Goal: Information Seeking & Learning: Learn about a topic

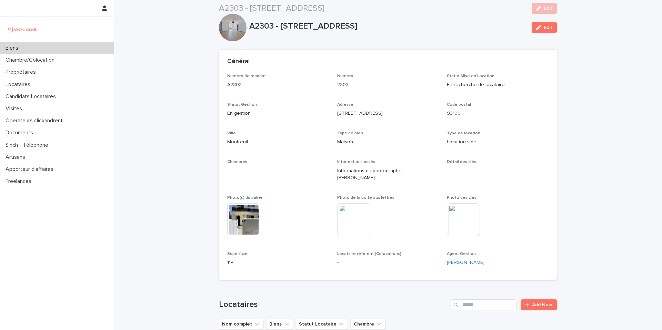
scroll to position [400, 0]
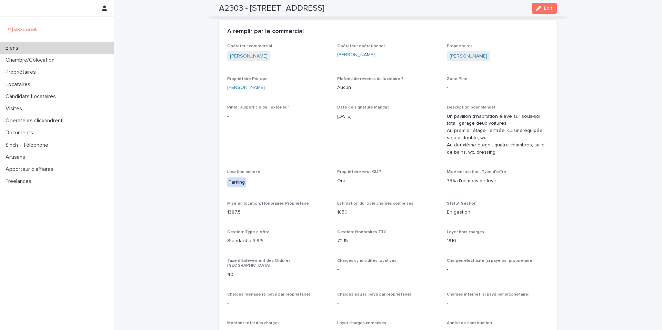
click at [56, 51] on div "Biens" at bounding box center [57, 48] width 114 height 12
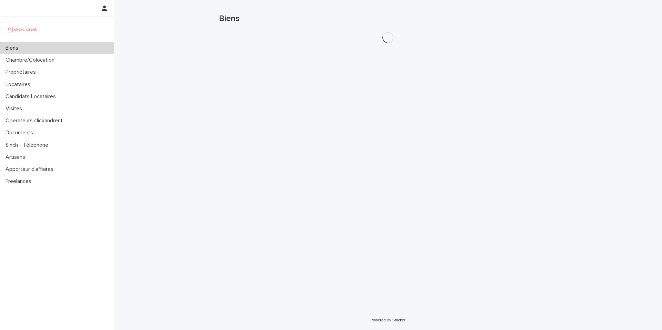
click at [56, 51] on div "Biens" at bounding box center [57, 48] width 114 height 12
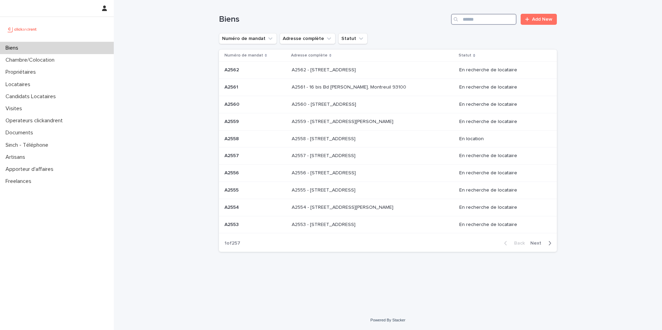
click at [474, 19] on input "Search" at bounding box center [483, 19] width 65 height 11
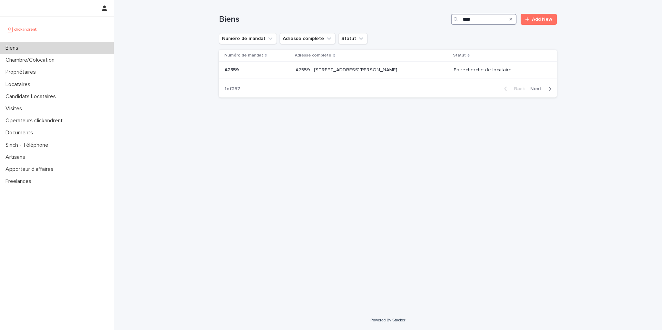
type input "****"
click at [427, 75] on div "A1599 - 2 rue Carnot, Boulogne-Billancourt 92100 A1599 - 2 rue Carnot, Boulogne…" at bounding box center [368, 69] width 116 height 11
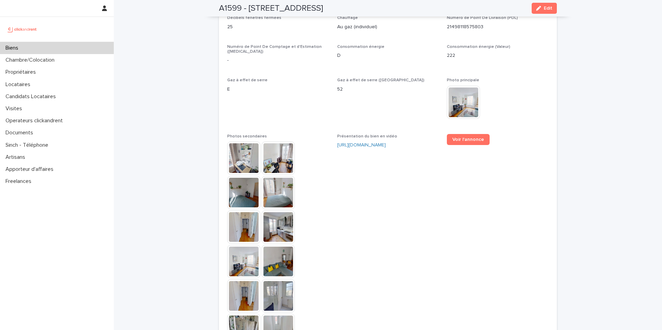
scroll to position [1649, 0]
click at [469, 137] on span "Voir l'annonce" at bounding box center [468, 139] width 32 height 5
click at [379, 55] on p "D" at bounding box center [388, 55] width 102 height 7
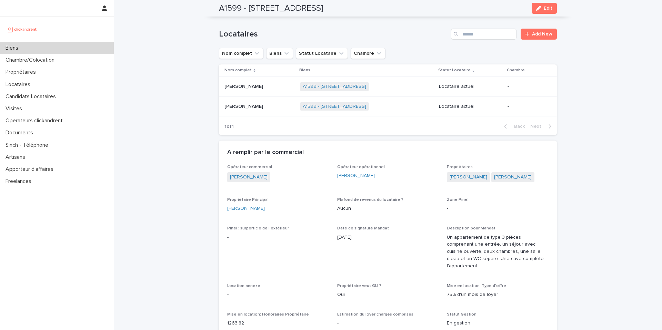
scroll to position [0, 0]
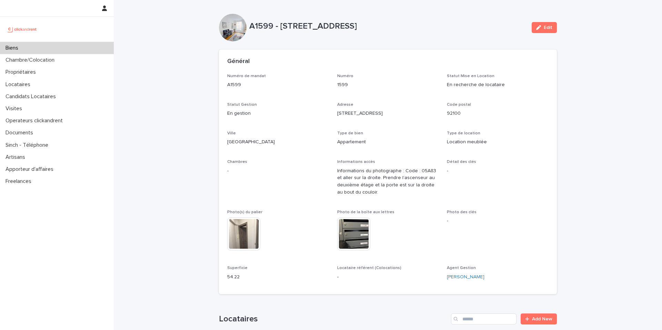
click at [58, 51] on div "Biens" at bounding box center [57, 48] width 114 height 12
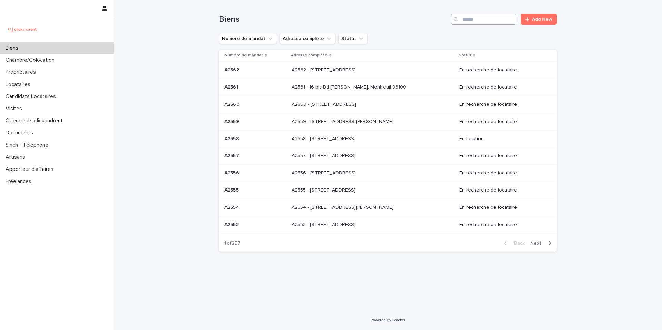
drag, startPoint x: 490, startPoint y: 9, endPoint x: 486, endPoint y: 19, distance: 10.8
click at [490, 12] on div "Biens Add New" at bounding box center [388, 16] width 338 height 33
drag, startPoint x: 486, startPoint y: 19, endPoint x: 481, endPoint y: 19, distance: 4.5
click at [486, 19] on input "Search" at bounding box center [483, 19] width 65 height 11
type input "****"
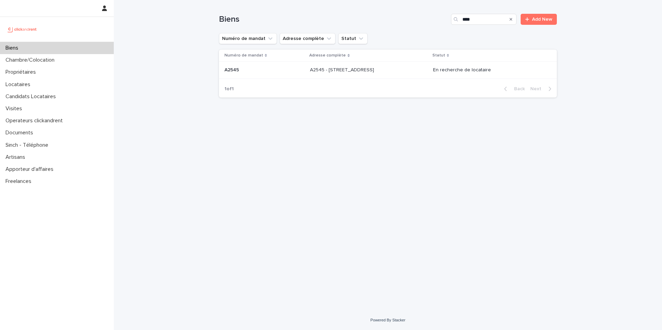
click at [396, 72] on p at bounding box center [367, 70] width 115 height 6
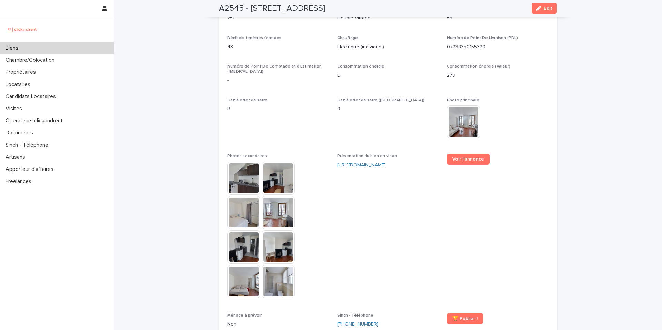
scroll to position [1653, 0]
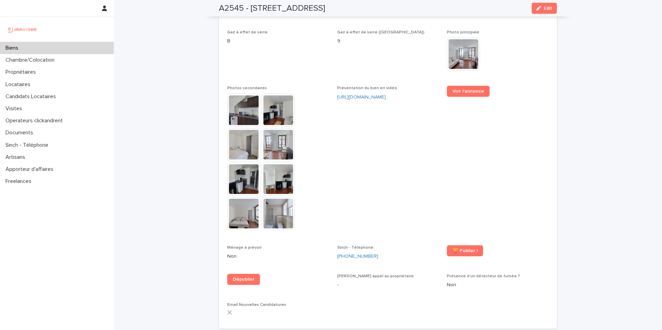
scroll to position [1596, 0]
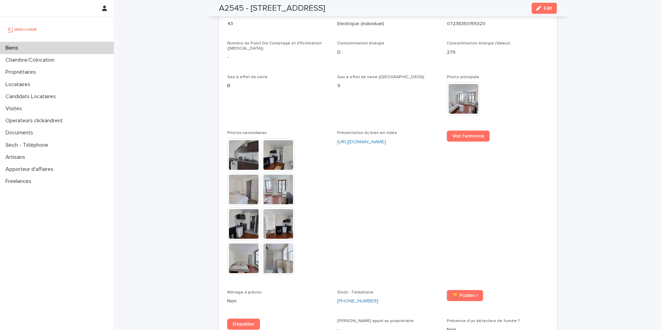
click at [383, 139] on div "https://vimeo.com/1117832464?share=copy" at bounding box center [388, 142] width 102 height 7
click at [381, 140] on link "https://vimeo.com/1117832464?share=copy" at bounding box center [361, 142] width 49 height 5
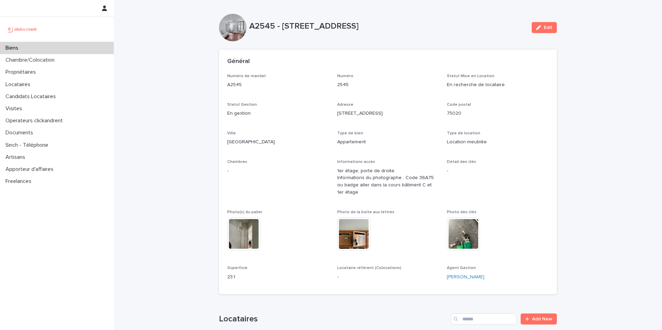
click at [303, 100] on div "Numéro de mandat A2545 Numéro 2545 Statut Mise en Location En recherche de loca…" at bounding box center [387, 180] width 321 height 213
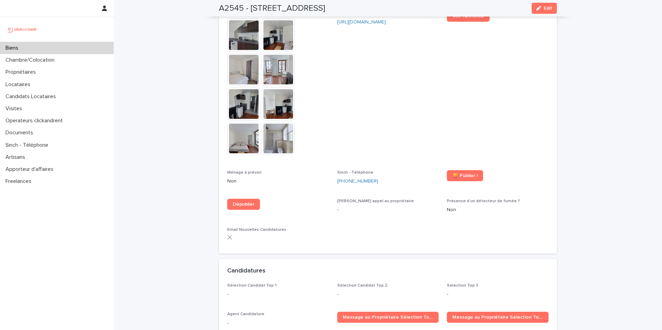
scroll to position [1568, 0]
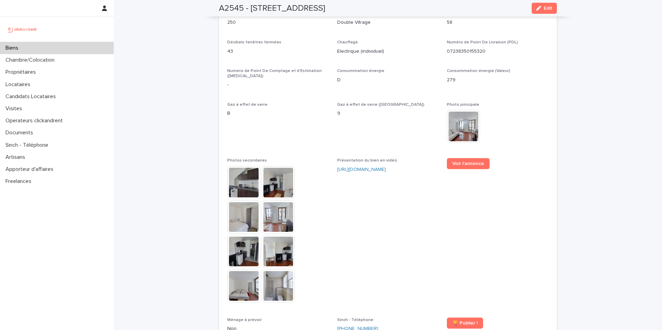
click at [451, 110] on img at bounding box center [463, 126] width 33 height 33
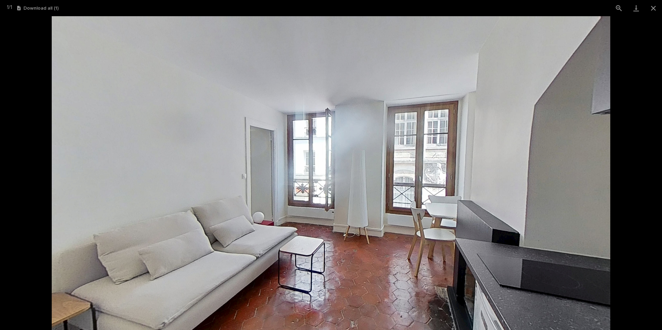
click at [14, 62] on picture at bounding box center [331, 173] width 662 height 314
click at [656, 8] on button "Close gallery" at bounding box center [652, 8] width 17 height 16
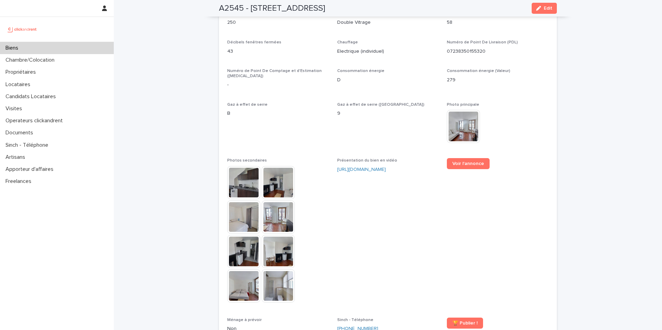
click at [79, 48] on div "Biens" at bounding box center [57, 48] width 114 height 12
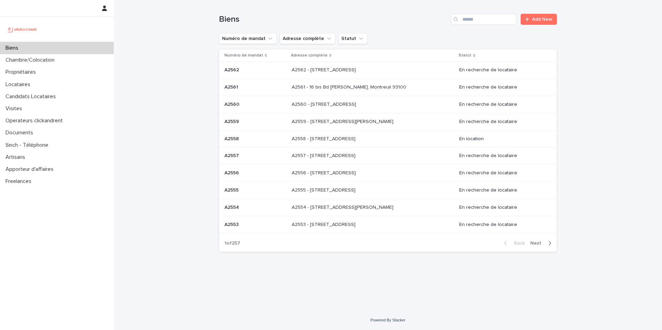
click at [478, 25] on div "Biens Add New" at bounding box center [388, 16] width 338 height 33
click at [477, 23] on input "Search" at bounding box center [483, 19] width 65 height 11
type input "****"
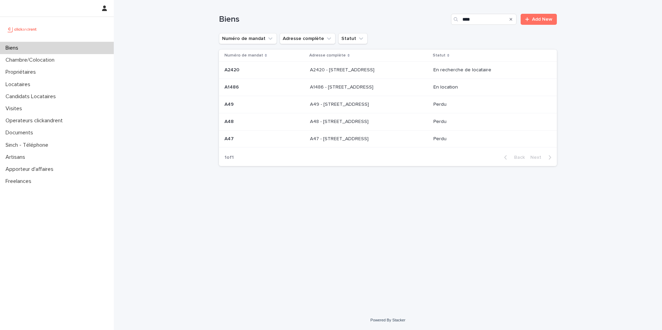
click at [395, 70] on p at bounding box center [367, 70] width 115 height 6
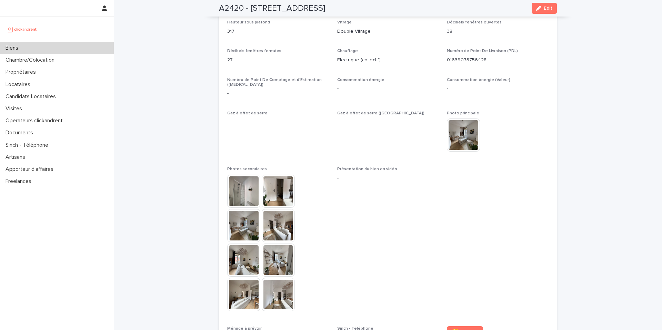
scroll to position [1722, 0]
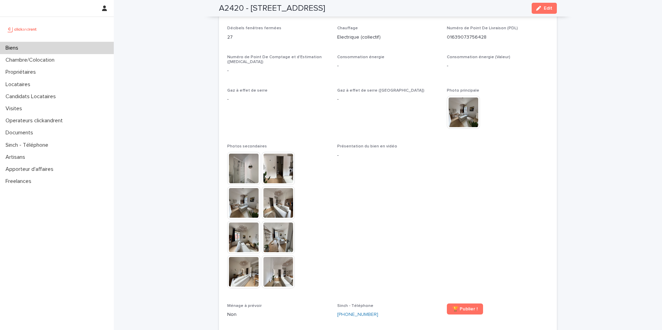
click at [456, 96] on img at bounding box center [463, 112] width 33 height 33
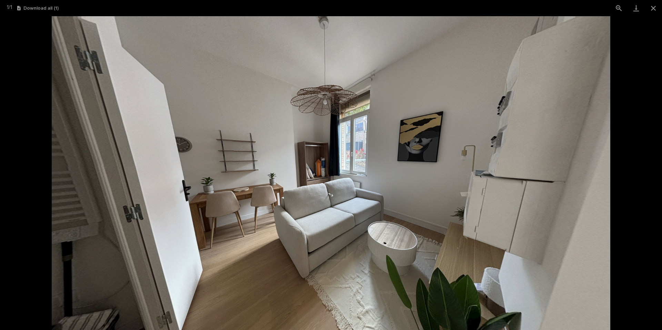
click at [34, 45] on picture at bounding box center [331, 173] width 662 height 314
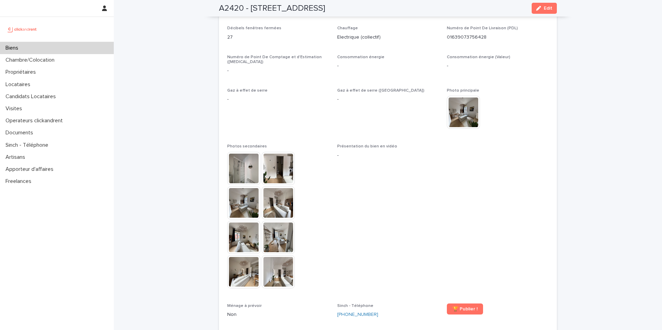
click at [247, 152] on img at bounding box center [243, 168] width 33 height 33
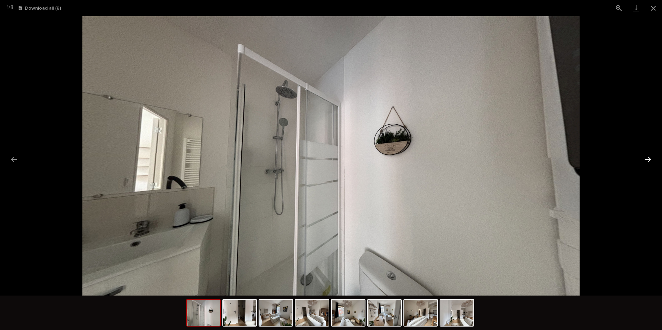
click at [642, 160] on button "Next slide" at bounding box center [647, 159] width 14 height 13
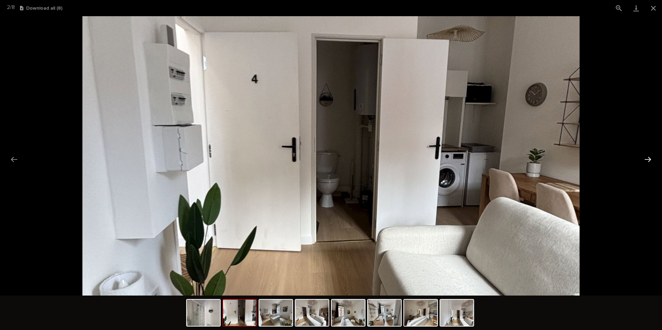
click at [643, 159] on button "Next slide" at bounding box center [647, 159] width 14 height 13
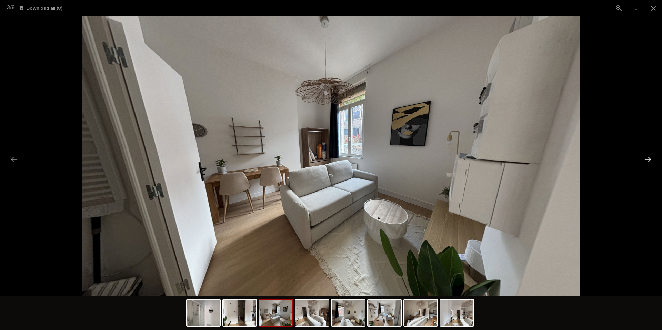
click at [643, 159] on button "Next slide" at bounding box center [647, 159] width 14 height 13
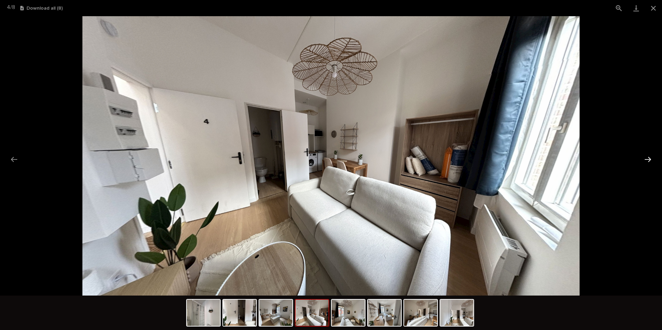
click at [642, 158] on button "Next slide" at bounding box center [647, 159] width 14 height 13
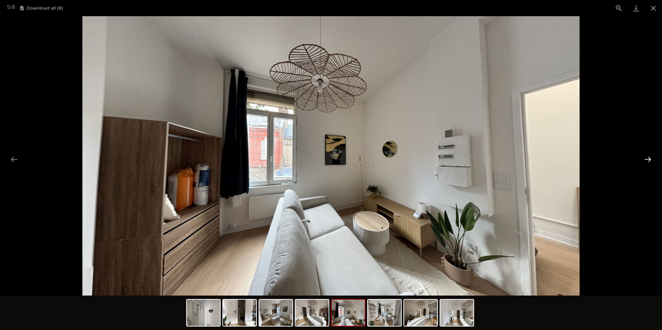
click at [645, 159] on button "Next slide" at bounding box center [647, 159] width 14 height 13
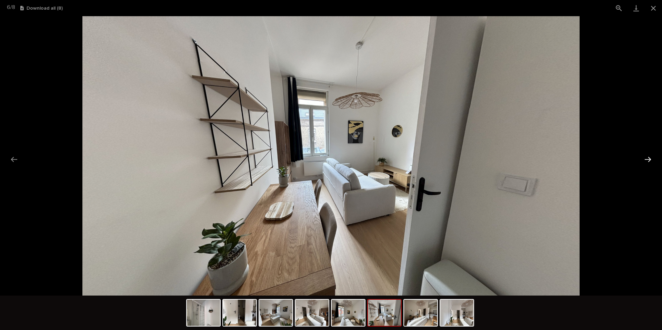
click at [644, 159] on button "Next slide" at bounding box center [647, 159] width 14 height 13
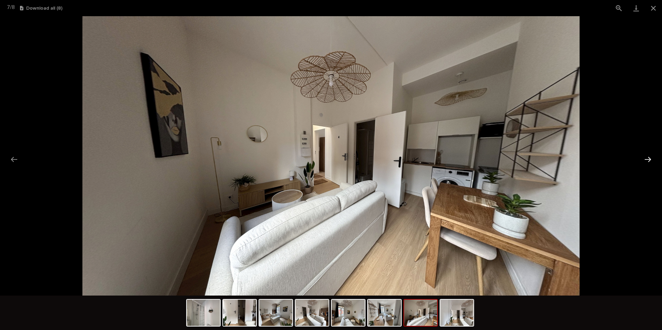
click at [644, 159] on button "Next slide" at bounding box center [647, 159] width 14 height 13
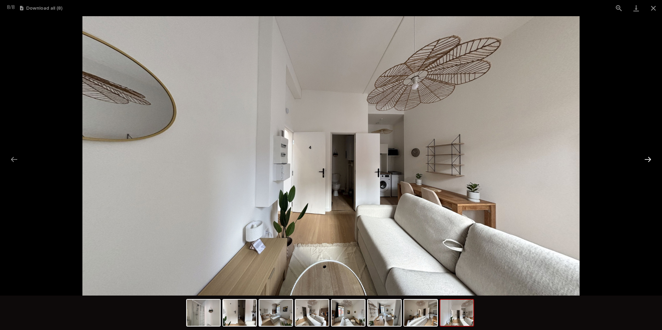
click at [644, 159] on button "Next slide" at bounding box center [647, 159] width 14 height 13
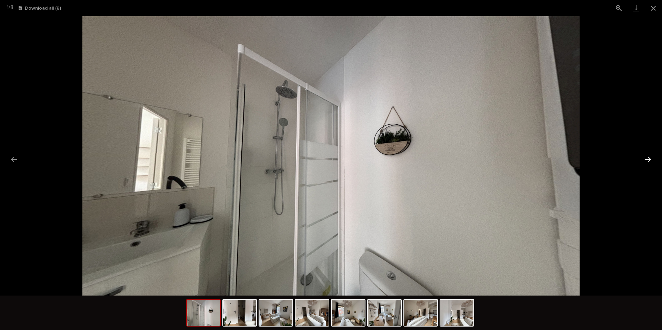
click at [643, 159] on button "Next slide" at bounding box center [647, 159] width 14 height 13
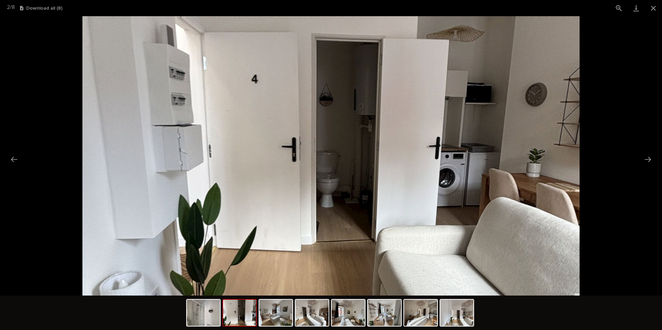
click at [65, 42] on picture at bounding box center [331, 155] width 662 height 279
click at [653, 9] on button "Close gallery" at bounding box center [652, 8] width 17 height 16
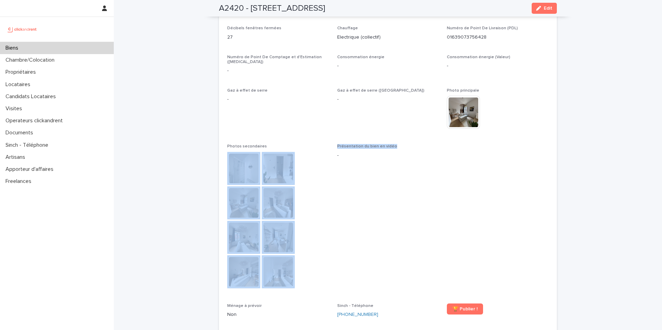
drag, startPoint x: 334, startPoint y: 106, endPoint x: 337, endPoint y: 110, distance: 4.4
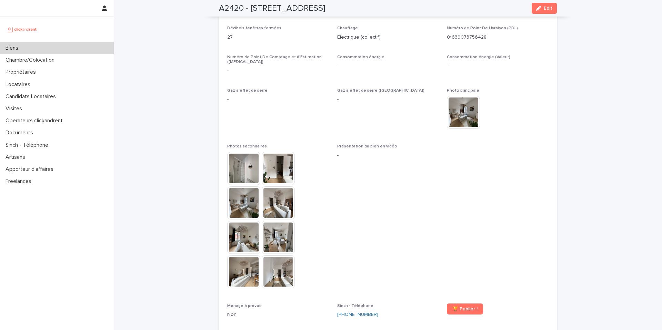
drag, startPoint x: 346, startPoint y: 111, endPoint x: 340, endPoint y: 119, distance: 9.5
click at [346, 152] on p "-" at bounding box center [388, 155] width 102 height 7
drag, startPoint x: 333, startPoint y: 114, endPoint x: 332, endPoint y: 108, distance: 6.2
drag, startPoint x: 343, startPoint y: 114, endPoint x: 362, endPoint y: 148, distance: 38.1
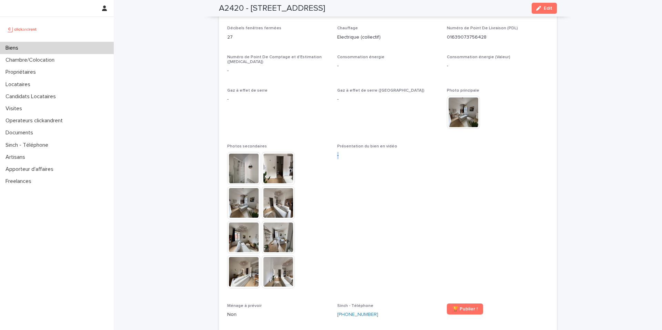
click at [343, 152] on p "-" at bounding box center [388, 155] width 102 height 7
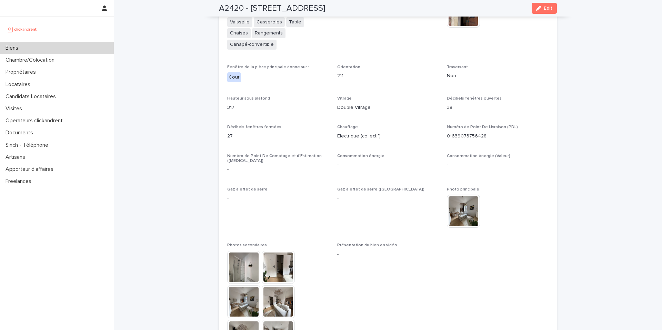
scroll to position [1177, 0]
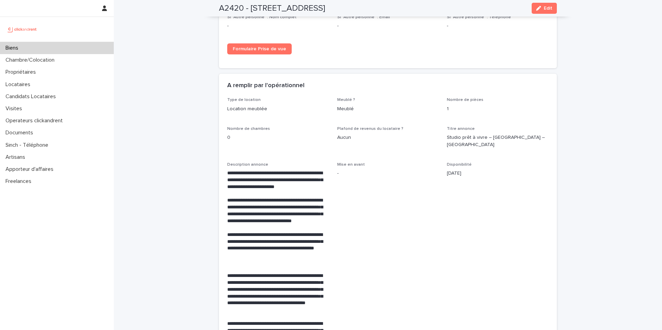
drag, startPoint x: 441, startPoint y: 146, endPoint x: 483, endPoint y: 151, distance: 42.1
click at [471, 162] on span "Disponibilité 11/9/2025" at bounding box center [498, 264] width 102 height 205
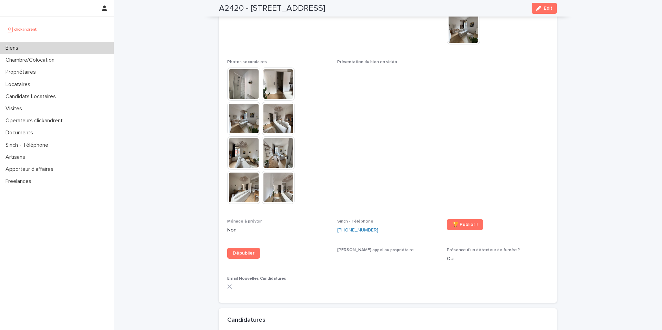
scroll to position [1764, 0]
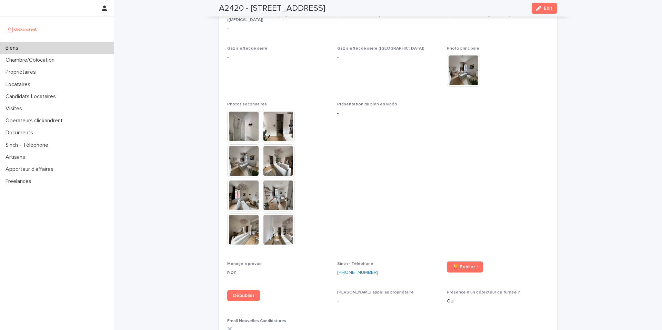
click at [236, 110] on img at bounding box center [243, 126] width 33 height 33
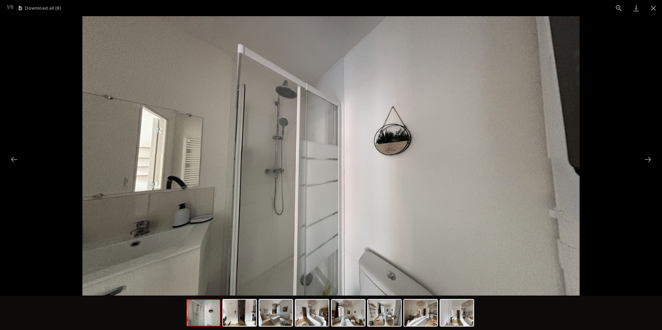
click at [637, 158] on picture at bounding box center [331, 155] width 662 height 279
click at [644, 159] on button "Next slide" at bounding box center [647, 159] width 14 height 13
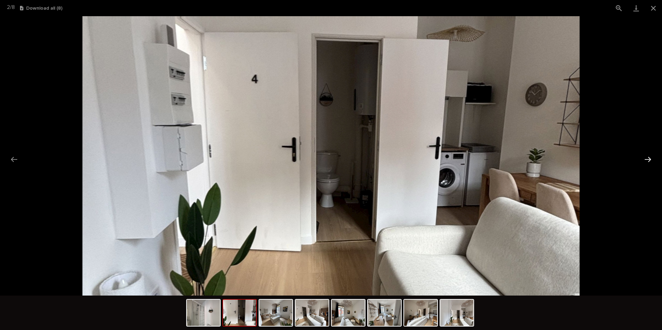
click at [645, 160] on button "Next slide" at bounding box center [647, 159] width 14 height 13
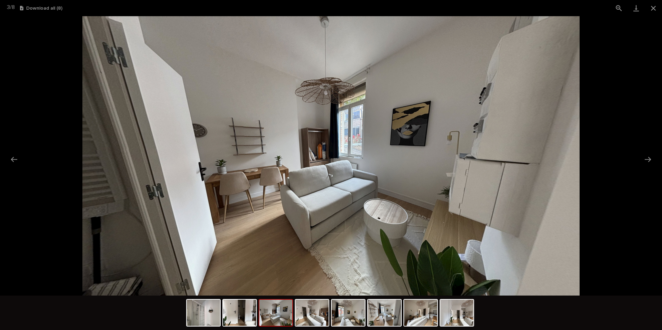
click at [640, 158] on picture at bounding box center [331, 155] width 662 height 279
click at [643, 159] on button "Next slide" at bounding box center [647, 159] width 14 height 13
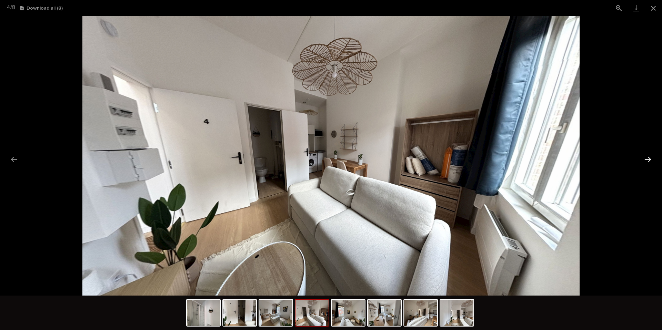
click at [645, 159] on button "Next slide" at bounding box center [647, 159] width 14 height 13
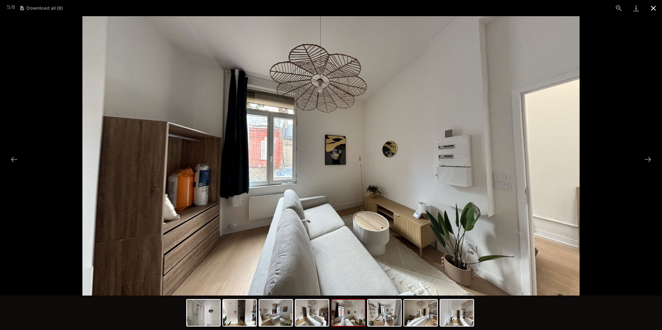
click at [653, 9] on button "Close gallery" at bounding box center [652, 8] width 17 height 16
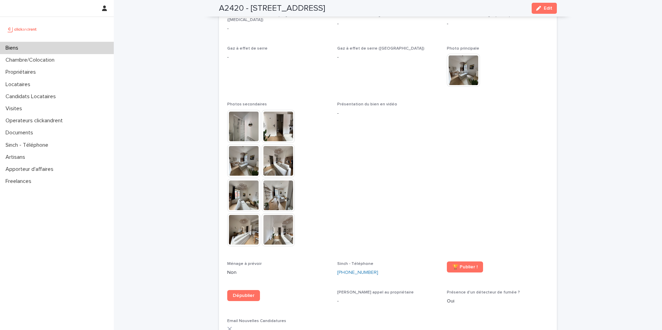
drag, startPoint x: 166, startPoint y: 40, endPoint x: 140, endPoint y: 1, distance: 46.5
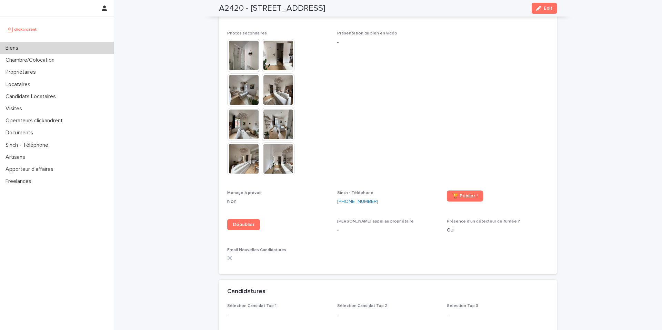
scroll to position [1896, 0]
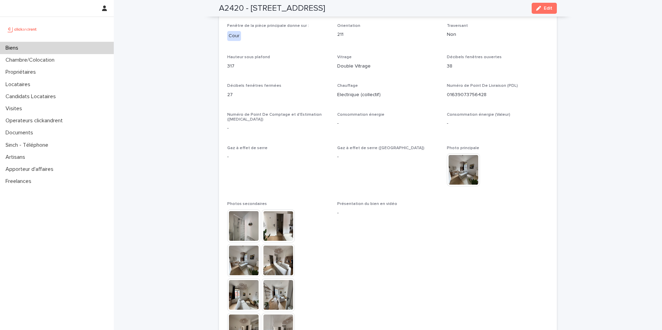
scroll to position [1664, 0]
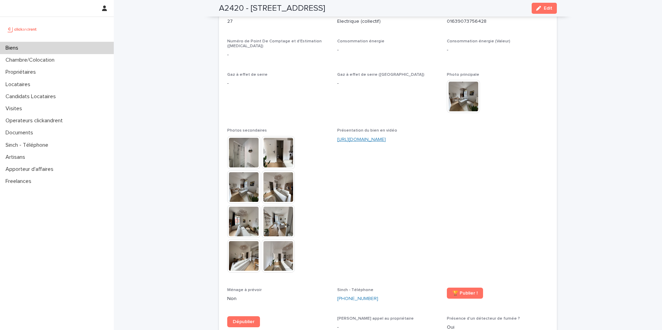
scroll to position [1723, 0]
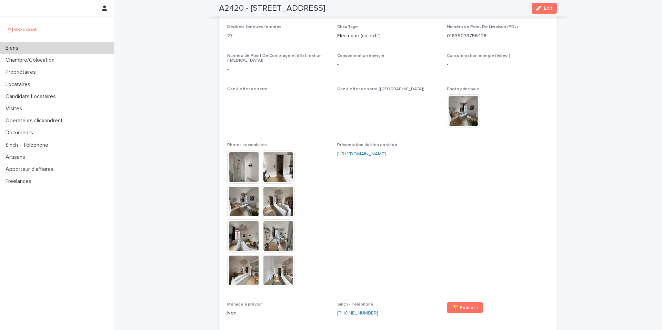
click at [365, 151] on div "https://vimeo.com/1118142312?share=copy" at bounding box center [388, 154] width 102 height 7
click at [363, 151] on div "https://vimeo.com/1118142312?share=copy" at bounding box center [388, 154] width 102 height 7
click at [349, 152] on link "https://vimeo.com/1118142312?share=copy" at bounding box center [361, 154] width 49 height 5
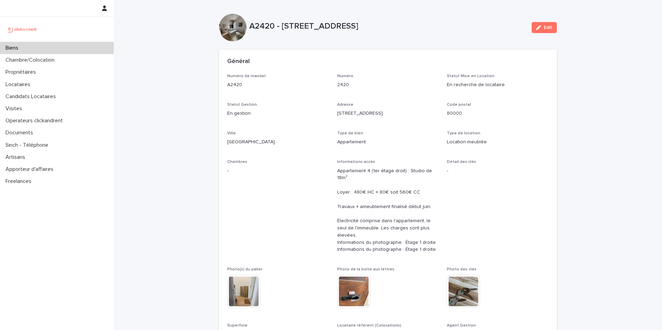
click at [75, 44] on div "Biens" at bounding box center [57, 48] width 114 height 12
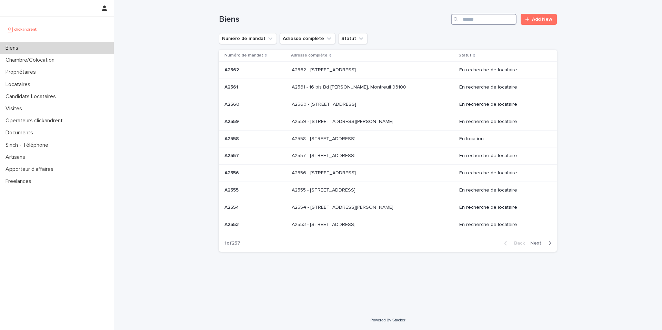
click at [470, 19] on input "Search" at bounding box center [483, 19] width 65 height 11
type input "****"
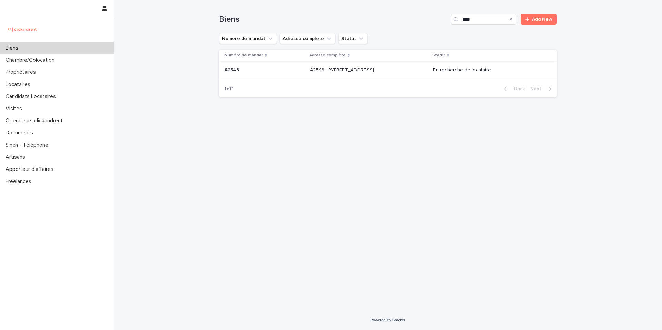
click at [358, 69] on p "A2543 - 16 rue de Parisii, Cormeilles-en-Parisis 95240" at bounding box center [342, 69] width 65 height 7
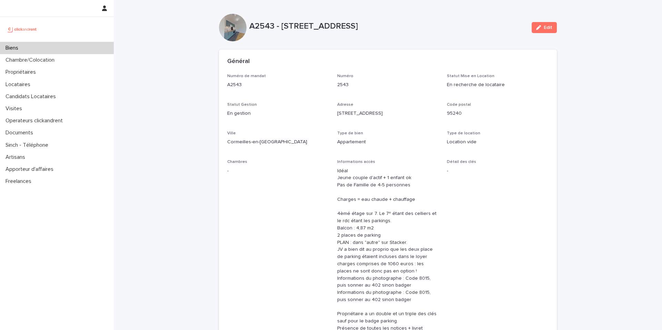
click at [54, 44] on div "Biens" at bounding box center [57, 48] width 114 height 12
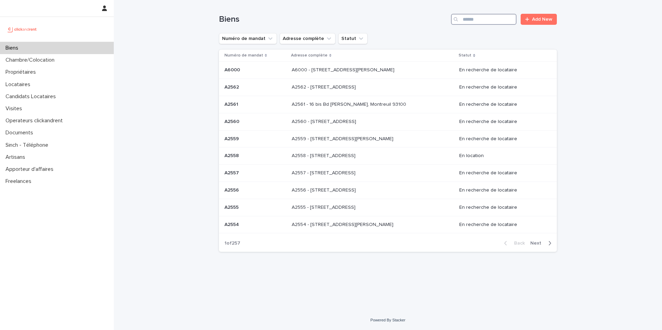
click at [474, 16] on input "Search" at bounding box center [483, 19] width 65 height 11
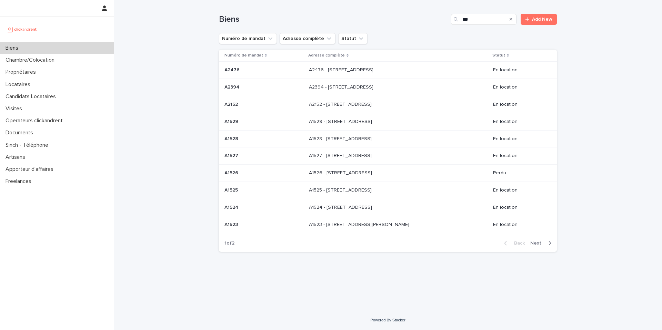
click at [464, 26] on div "Biens *** Add New" at bounding box center [388, 16] width 338 height 33
click at [462, 23] on input "***" at bounding box center [483, 19] width 65 height 11
click at [465, 20] on input "***" at bounding box center [483, 19] width 65 height 11
drag, startPoint x: 463, startPoint y: 21, endPoint x: 474, endPoint y: 30, distance: 14.2
click at [464, 21] on input "***" at bounding box center [483, 19] width 65 height 11
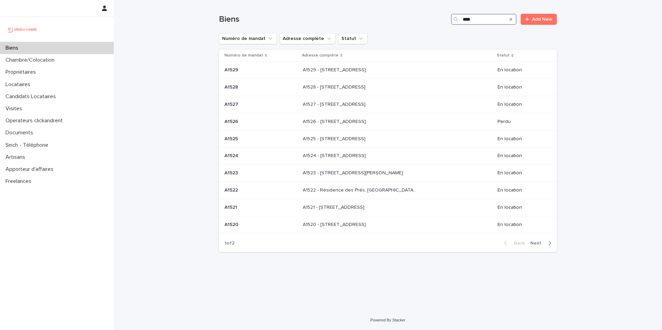
type input "****"
click at [541, 242] on span "Next" at bounding box center [537, 243] width 15 height 5
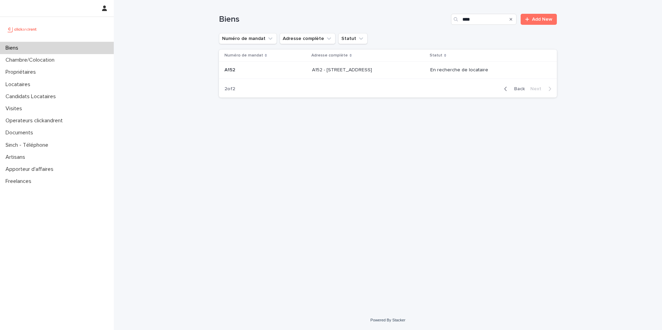
click at [400, 69] on p at bounding box center [368, 70] width 113 height 6
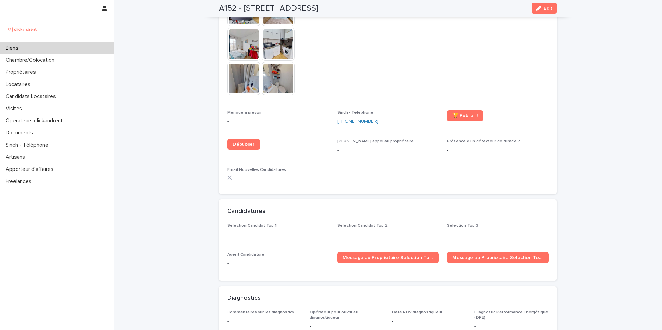
scroll to position [1667, 0]
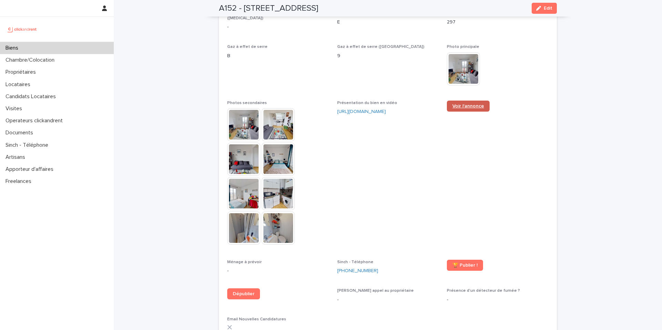
click at [466, 101] on link "Voir l'annonce" at bounding box center [468, 106] width 43 height 11
click at [411, 153] on span "Présentation du bien en vidéo https://vimeo.com/1117050763?share=copy" at bounding box center [388, 176] width 102 height 151
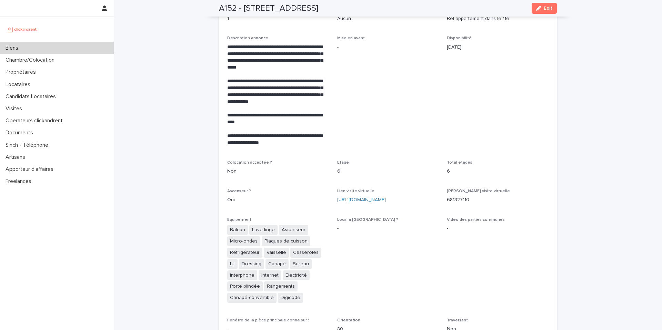
scroll to position [1288, 0]
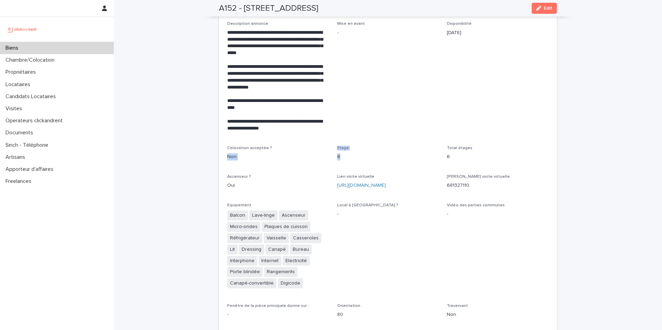
drag, startPoint x: 342, startPoint y: 150, endPoint x: 320, endPoint y: 144, distance: 22.3
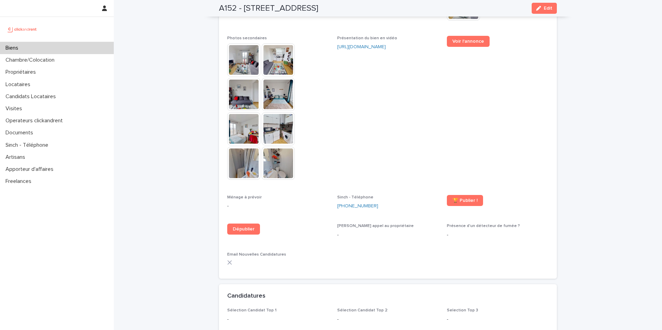
scroll to position [1724, 0]
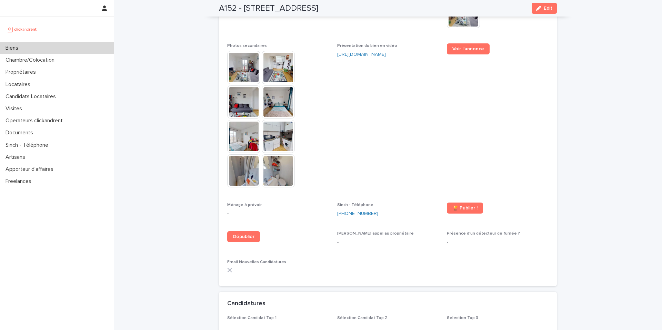
click at [268, 86] on img at bounding box center [278, 101] width 33 height 33
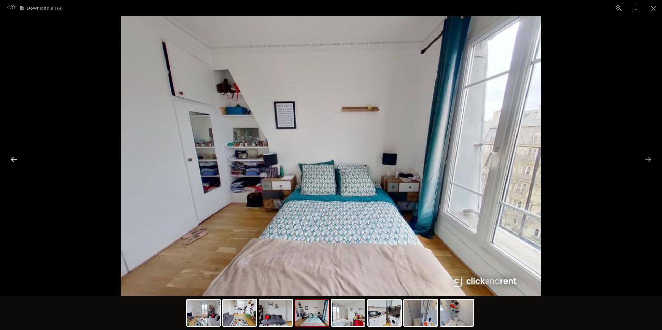
click at [17, 160] on button "Previous slide" at bounding box center [14, 159] width 14 height 13
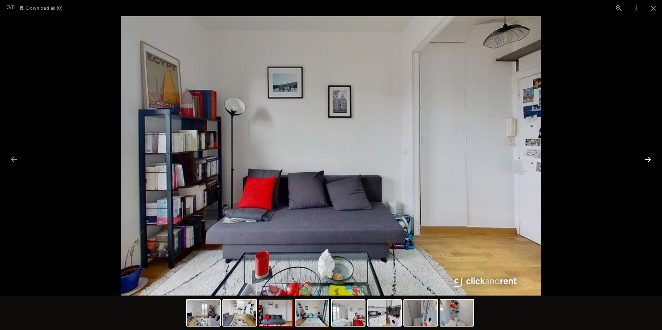
click at [648, 162] on button "Next slide" at bounding box center [647, 159] width 14 height 13
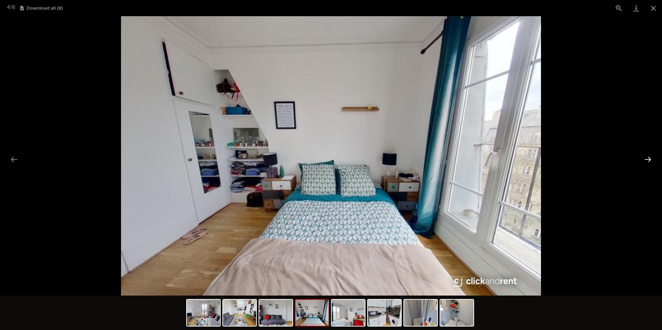
click at [648, 162] on button "Next slide" at bounding box center [647, 159] width 14 height 13
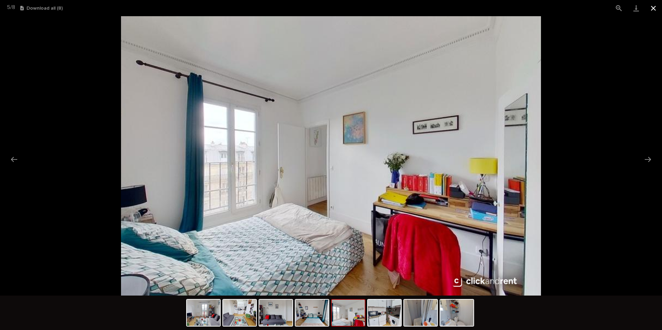
click at [653, 10] on button "Close gallery" at bounding box center [652, 8] width 17 height 16
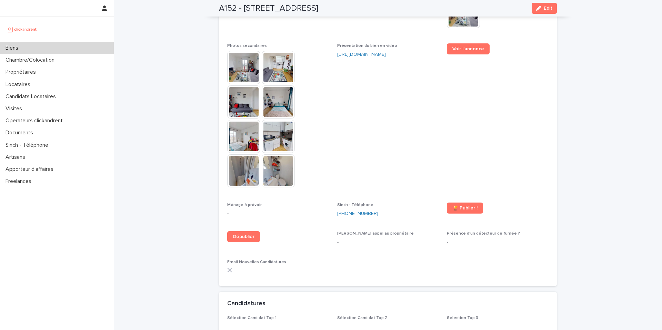
drag, startPoint x: 354, startPoint y: 102, endPoint x: 346, endPoint y: 100, distance: 7.8
click at [354, 102] on span "Présentation du bien en vidéo https://vimeo.com/1117050763?share=copy" at bounding box center [388, 118] width 102 height 151
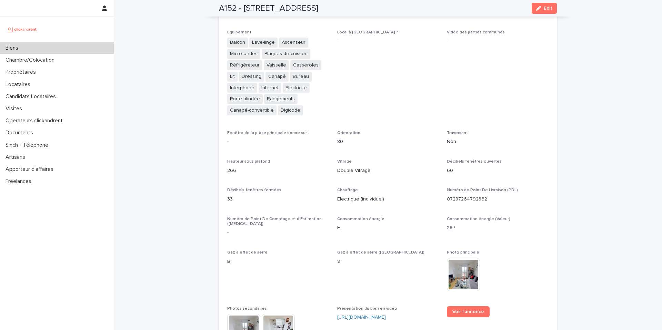
scroll to position [1426, 0]
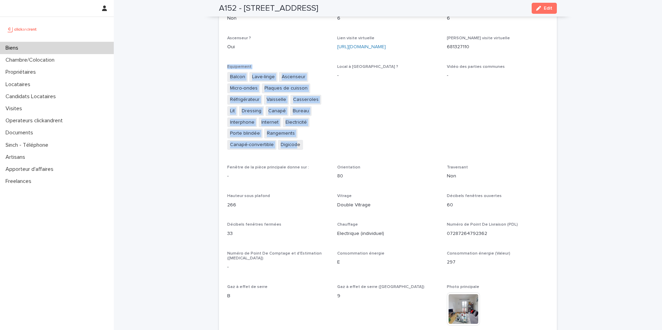
drag, startPoint x: 222, startPoint y: 62, endPoint x: 325, endPoint y: 133, distance: 124.6
click at [294, 143] on div "**********" at bounding box center [388, 205] width 338 height 758
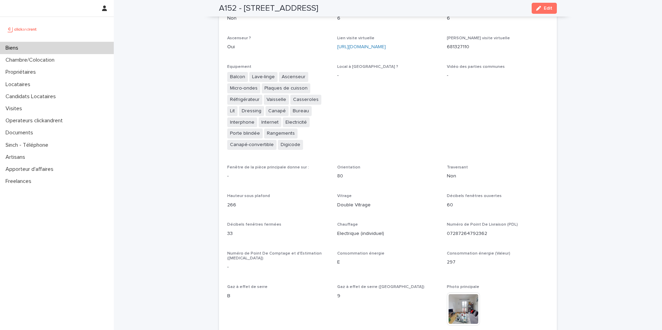
click at [326, 132] on div "**********" at bounding box center [387, 201] width 321 height 750
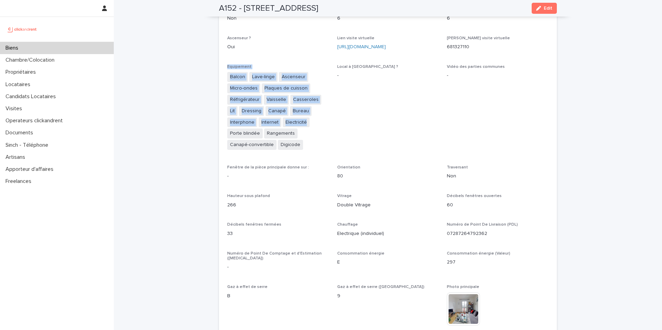
drag, startPoint x: 224, startPoint y: 62, endPoint x: 305, endPoint y: 124, distance: 102.4
click at [284, 125] on div "**********" at bounding box center [388, 205] width 338 height 758
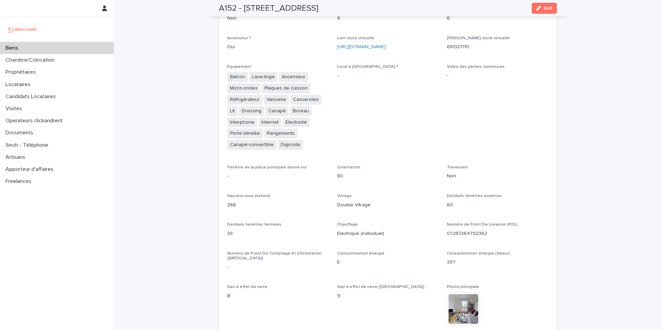
drag, startPoint x: 326, startPoint y: 124, endPoint x: 262, endPoint y: 54, distance: 95.1
click at [325, 124] on div "**********" at bounding box center [387, 201] width 321 height 750
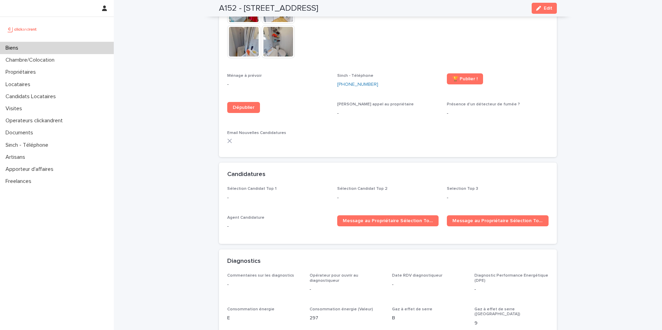
scroll to position [1700, 0]
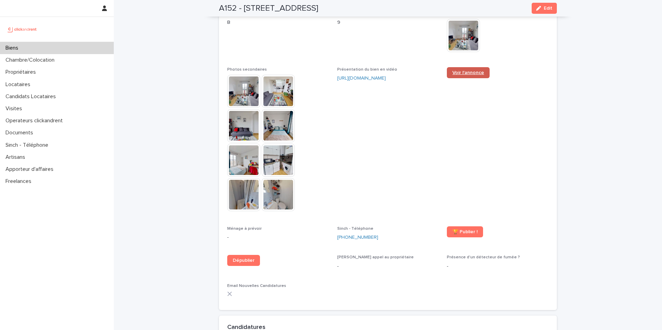
click at [452, 70] on span "Voir l'annonce" at bounding box center [468, 72] width 32 height 5
click at [361, 76] on link "[URL][DOMAIN_NAME]" at bounding box center [361, 78] width 49 height 5
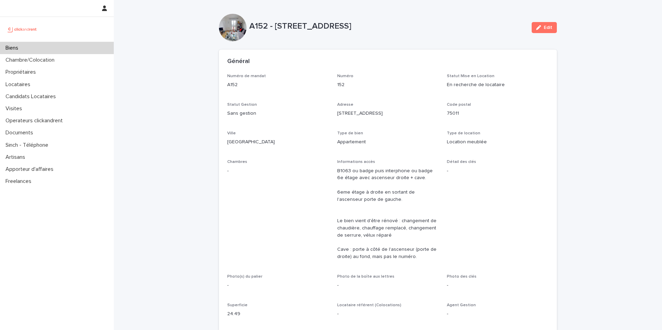
drag, startPoint x: 166, startPoint y: 48, endPoint x: 199, endPoint y: 111, distance: 70.9
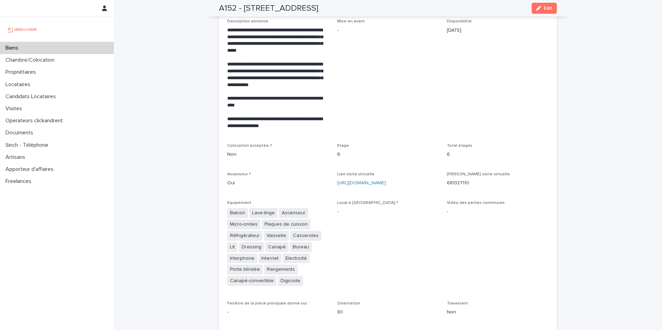
scroll to position [1489, 0]
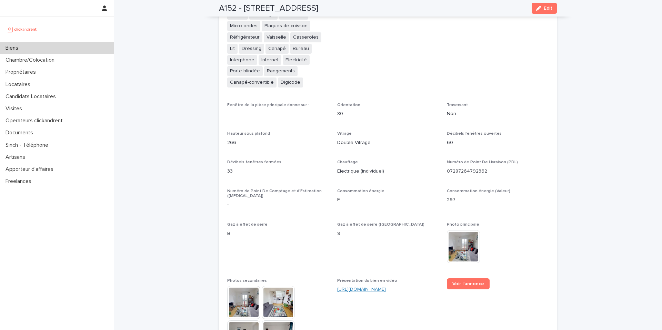
drag, startPoint x: 370, startPoint y: 277, endPoint x: 369, endPoint y: 248, distance: 29.0
click at [370, 287] on link "[URL][DOMAIN_NAME]" at bounding box center [361, 289] width 49 height 5
click at [354, 287] on link "[URL][DOMAIN_NAME]" at bounding box center [361, 289] width 49 height 5
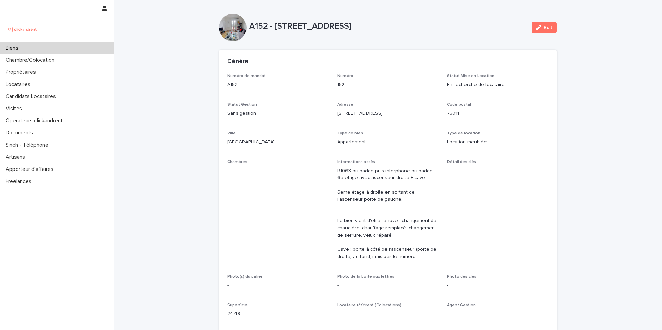
click at [298, 90] on div "Numéro de mandat A152" at bounding box center [278, 84] width 102 height 20
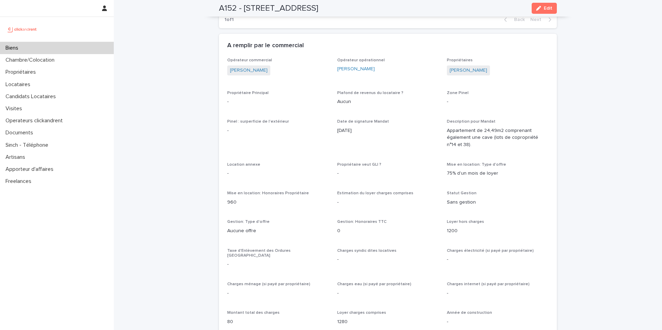
scroll to position [429, 0]
